Goal: Find specific page/section: Find specific page/section

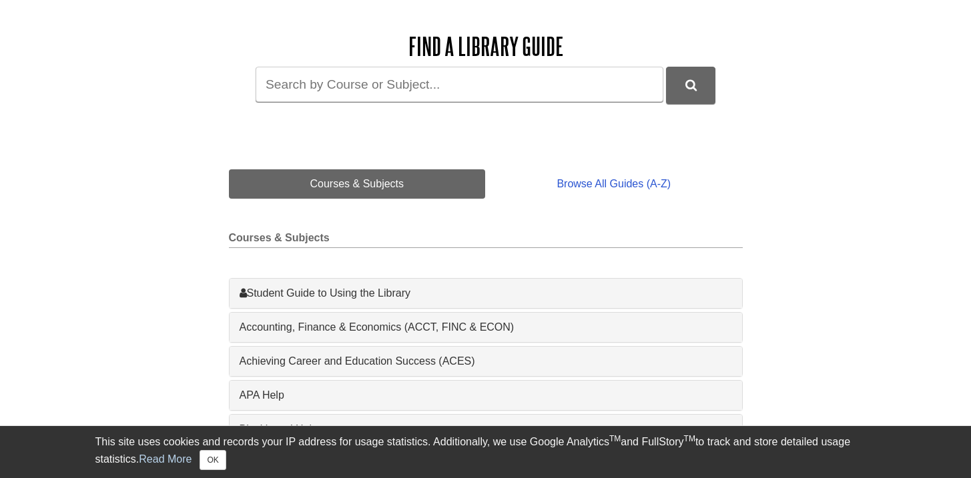
scroll to position [187, 0]
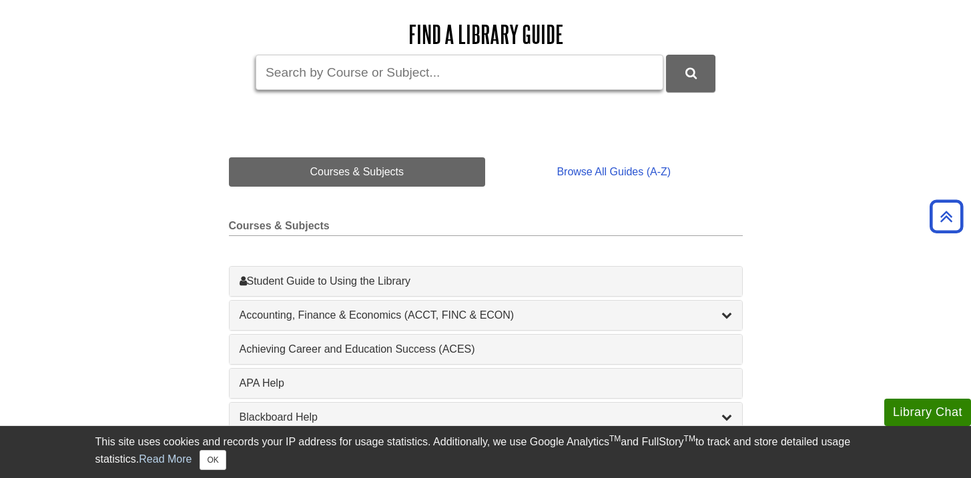
click at [361, 70] on input "Guide Search Terms" at bounding box center [460, 72] width 408 height 35
type input "finc"
click at [666, 55] on button "DU Library Guides Search" at bounding box center [690, 73] width 49 height 37
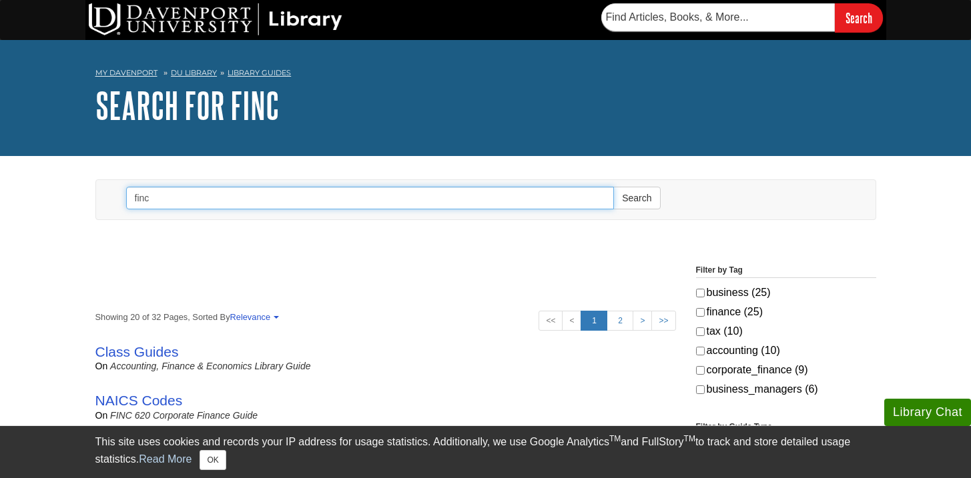
click at [273, 196] on input "finc" at bounding box center [370, 198] width 488 height 23
type input "finc211"
click at [613, 187] on button "Search" at bounding box center [636, 198] width 47 height 23
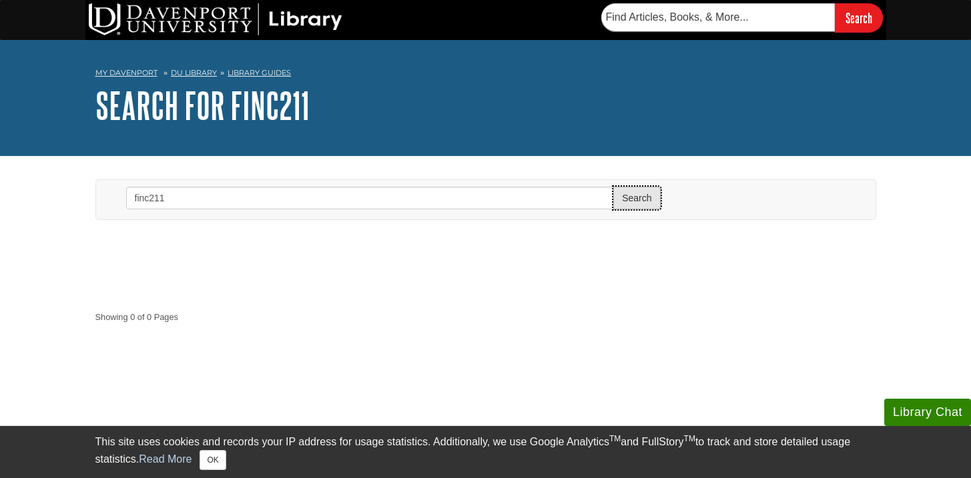
click at [641, 196] on button "Search" at bounding box center [636, 198] width 47 height 23
click at [203, 75] on link "DU Library" at bounding box center [194, 72] width 46 height 9
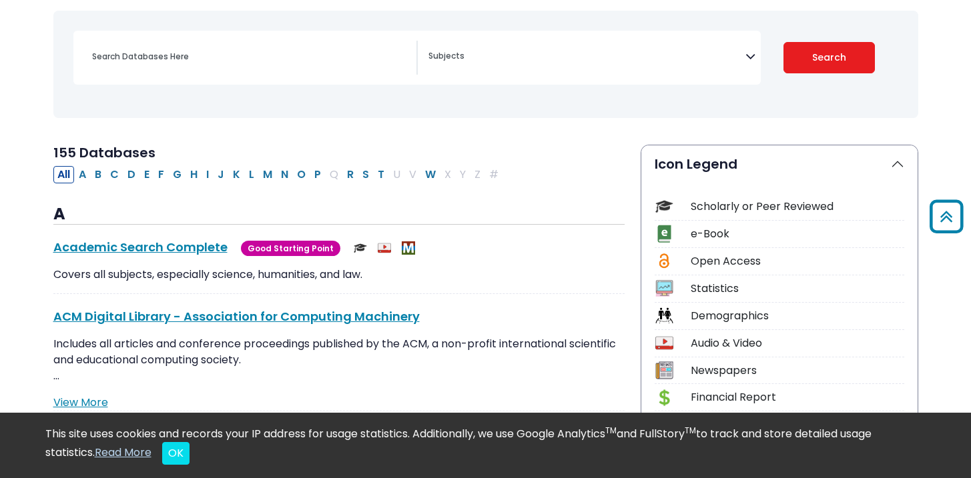
scroll to position [176, 0]
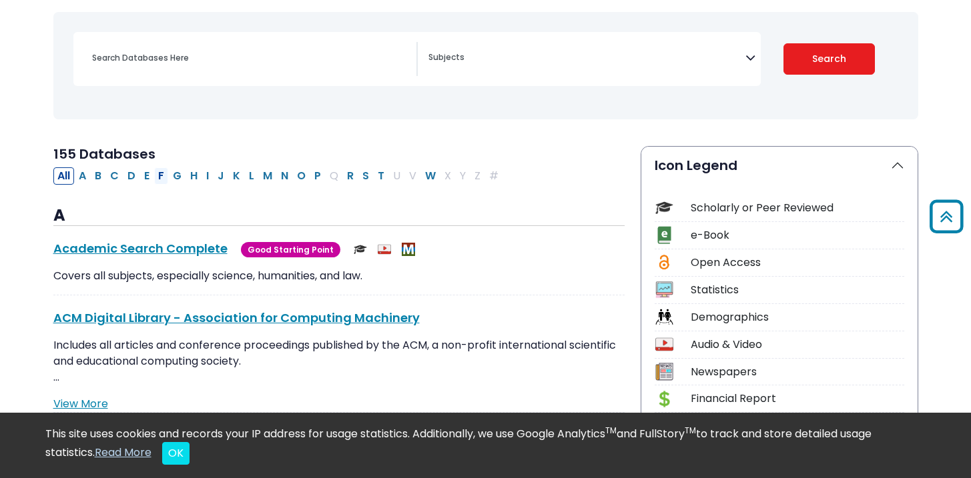
click at [162, 175] on button "F" at bounding box center [161, 175] width 14 height 17
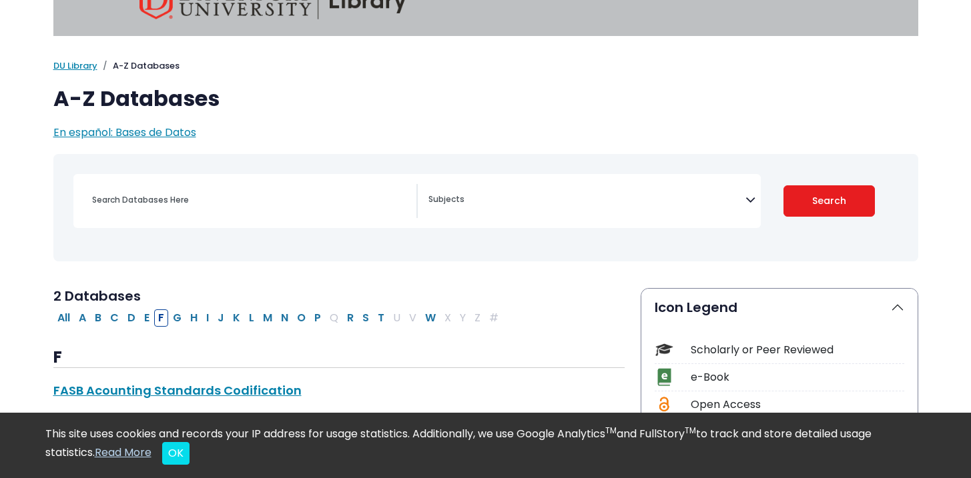
select select "Database Subject Filter"
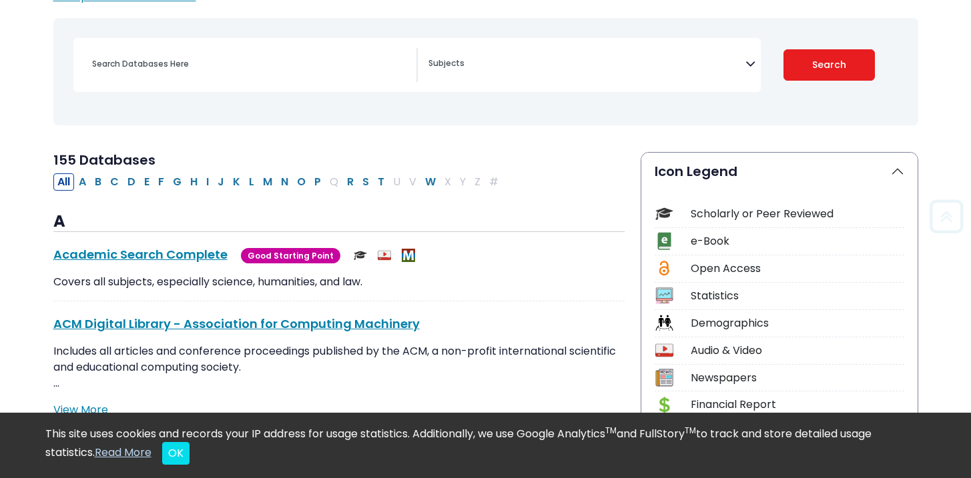
scroll to position [176, 0]
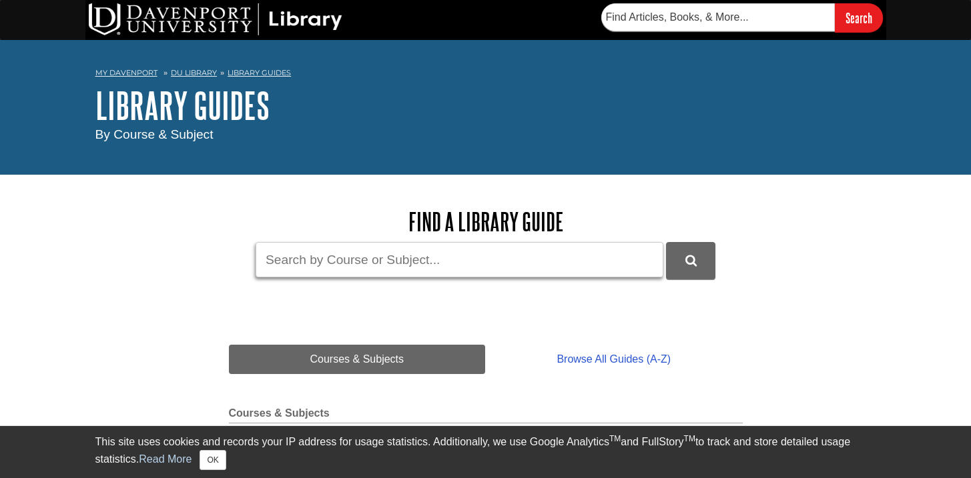
click at [294, 267] on input "Guide Search Terms" at bounding box center [460, 259] width 408 height 35
type input "finc211"
click at [666, 242] on button "DU Library Guides Search" at bounding box center [690, 260] width 49 height 37
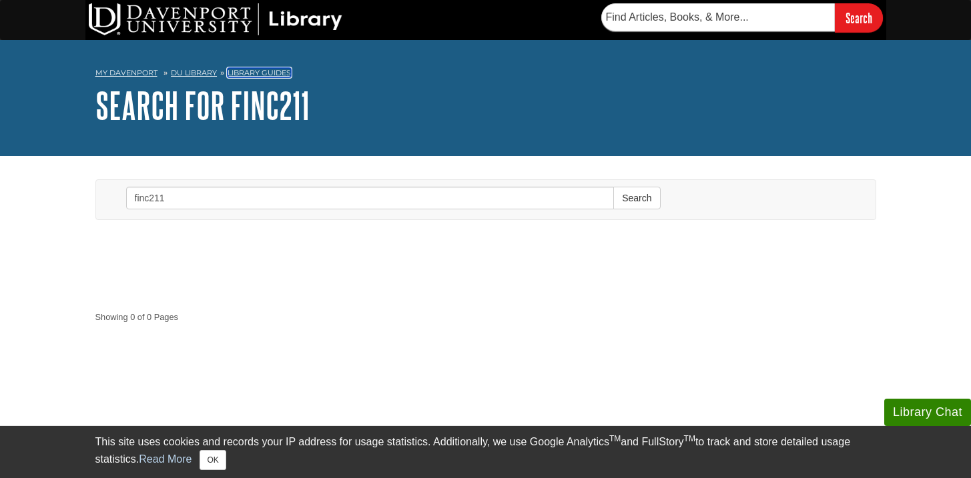
click at [254, 71] on link "Library Guides" at bounding box center [258, 72] width 63 height 9
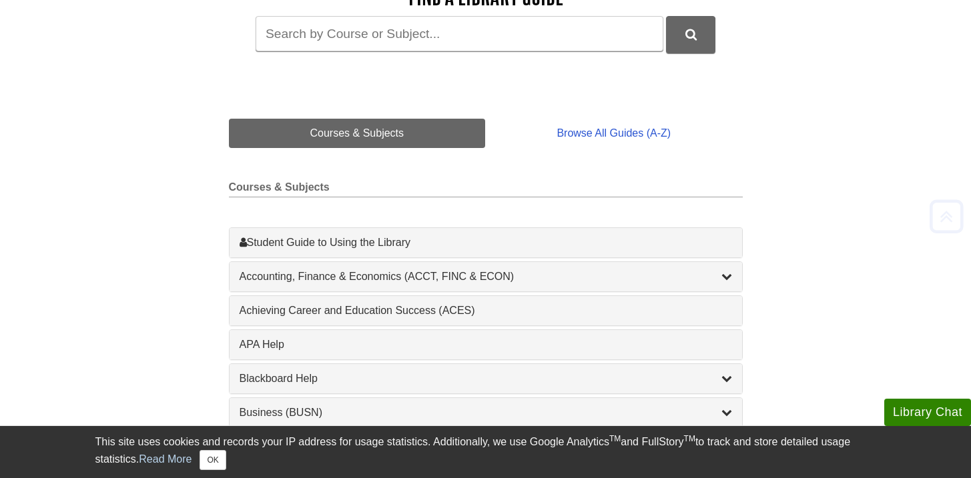
scroll to position [227, 0]
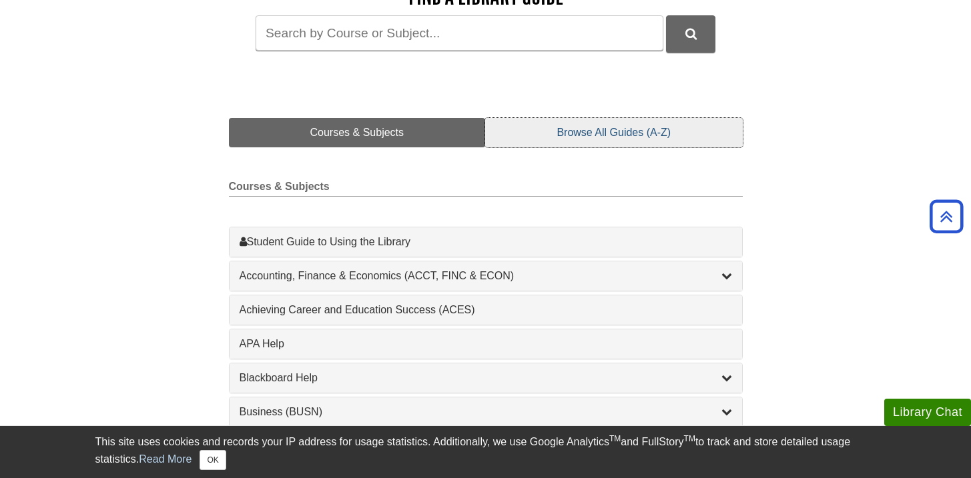
click at [582, 139] on link "Browse All Guides (A-Z)" at bounding box center [613, 132] width 257 height 29
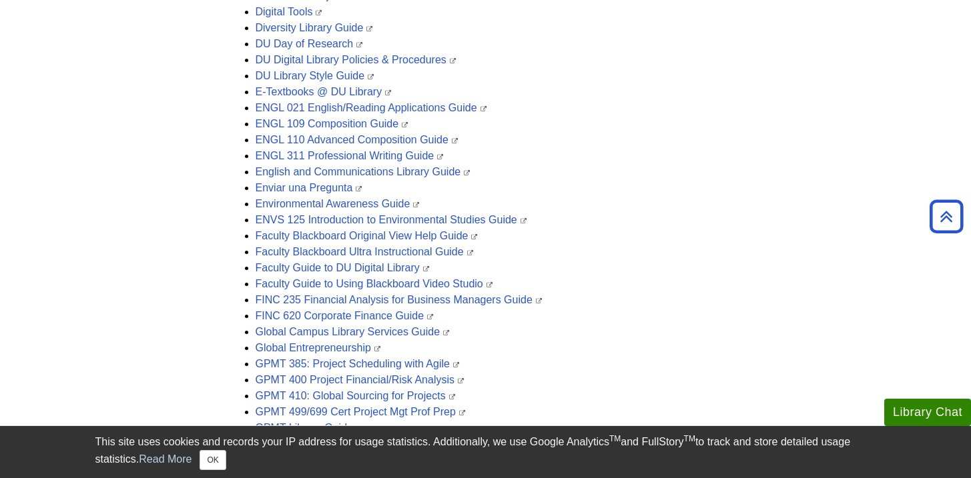
scroll to position [1252, 0]
